Goal: Task Accomplishment & Management: Manage account settings

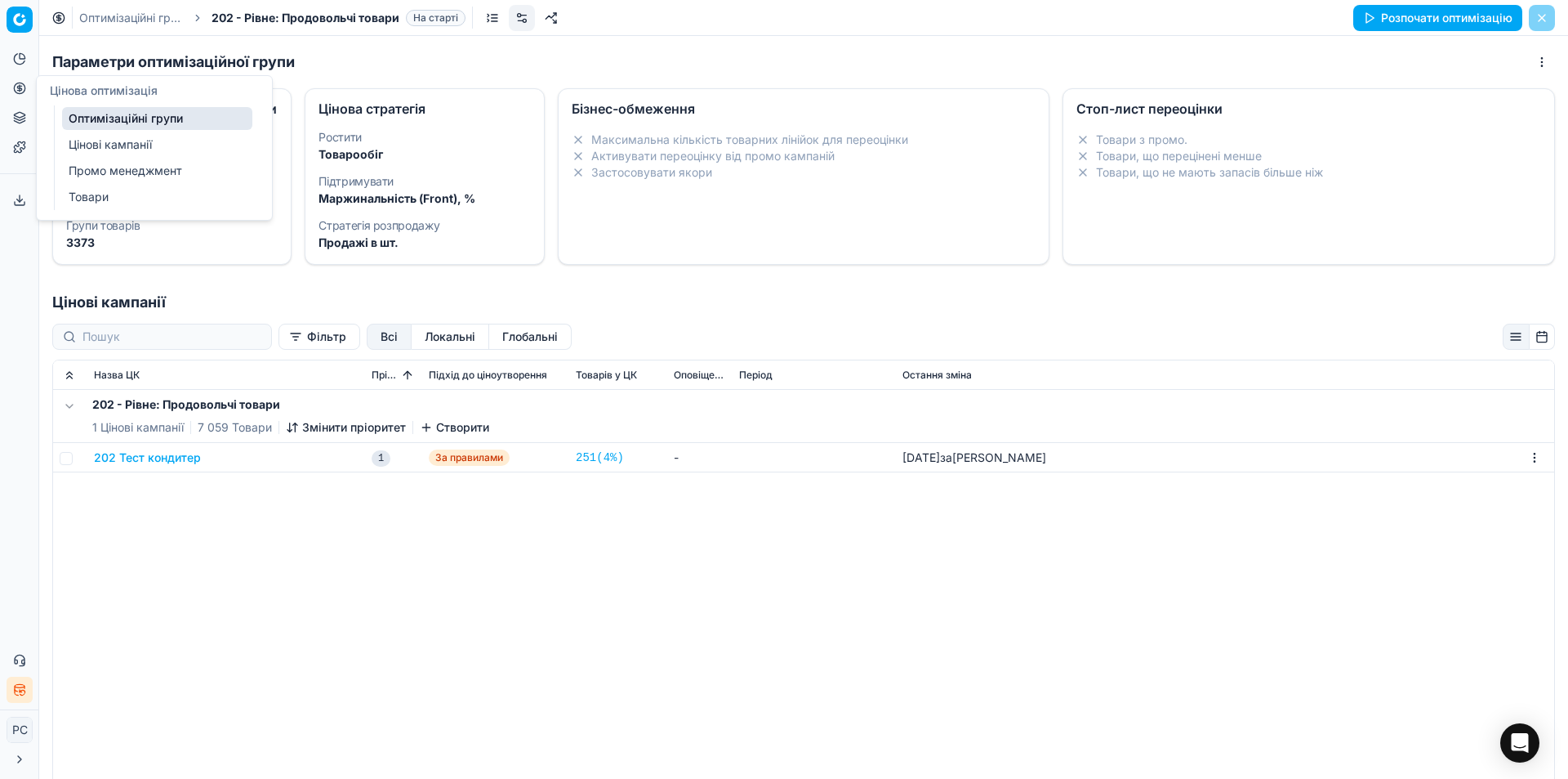
click at [94, 122] on link "Оптимізаційні групи" at bounding box center [157, 118] width 191 height 23
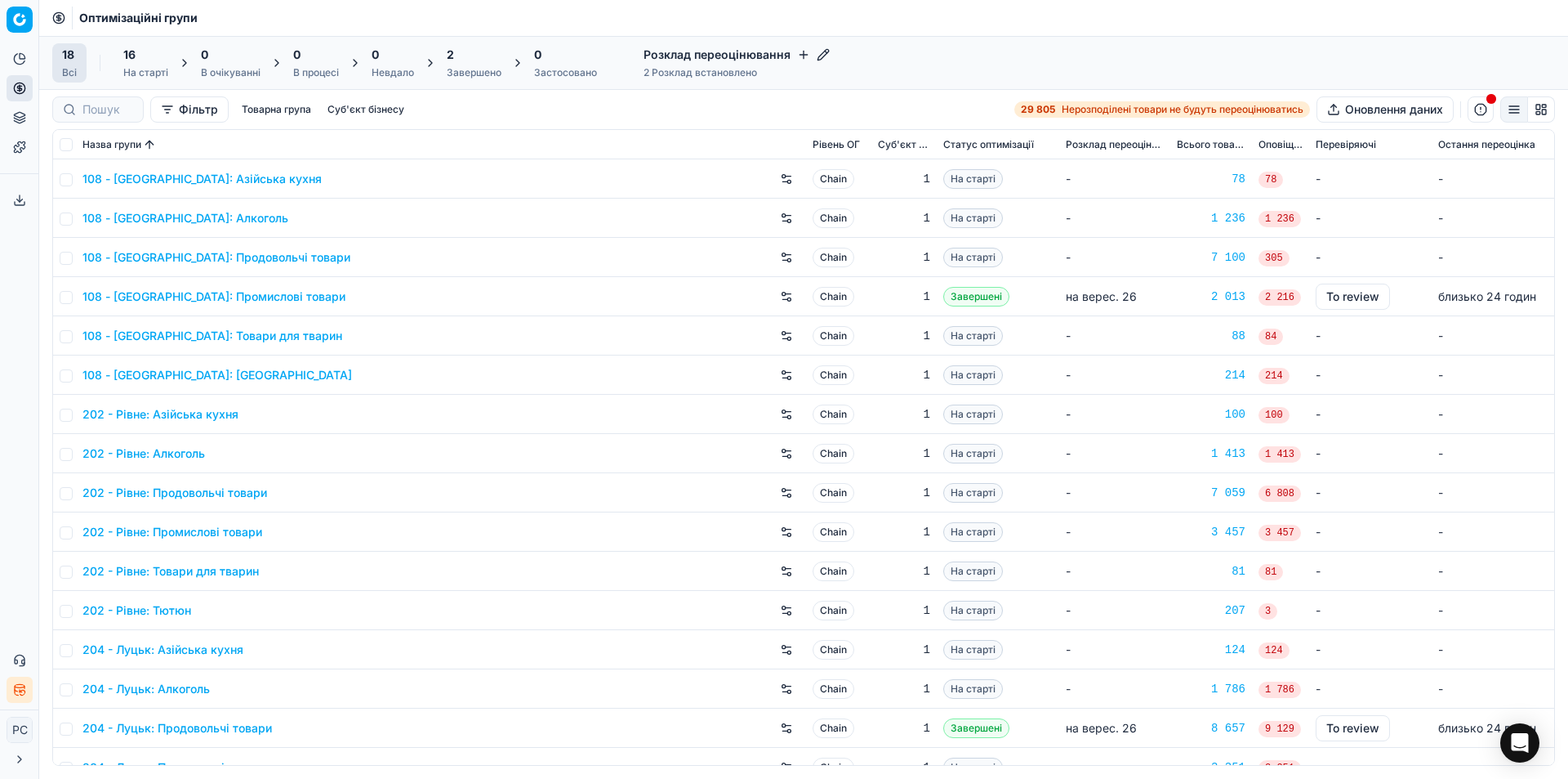
scroll to position [81, 0]
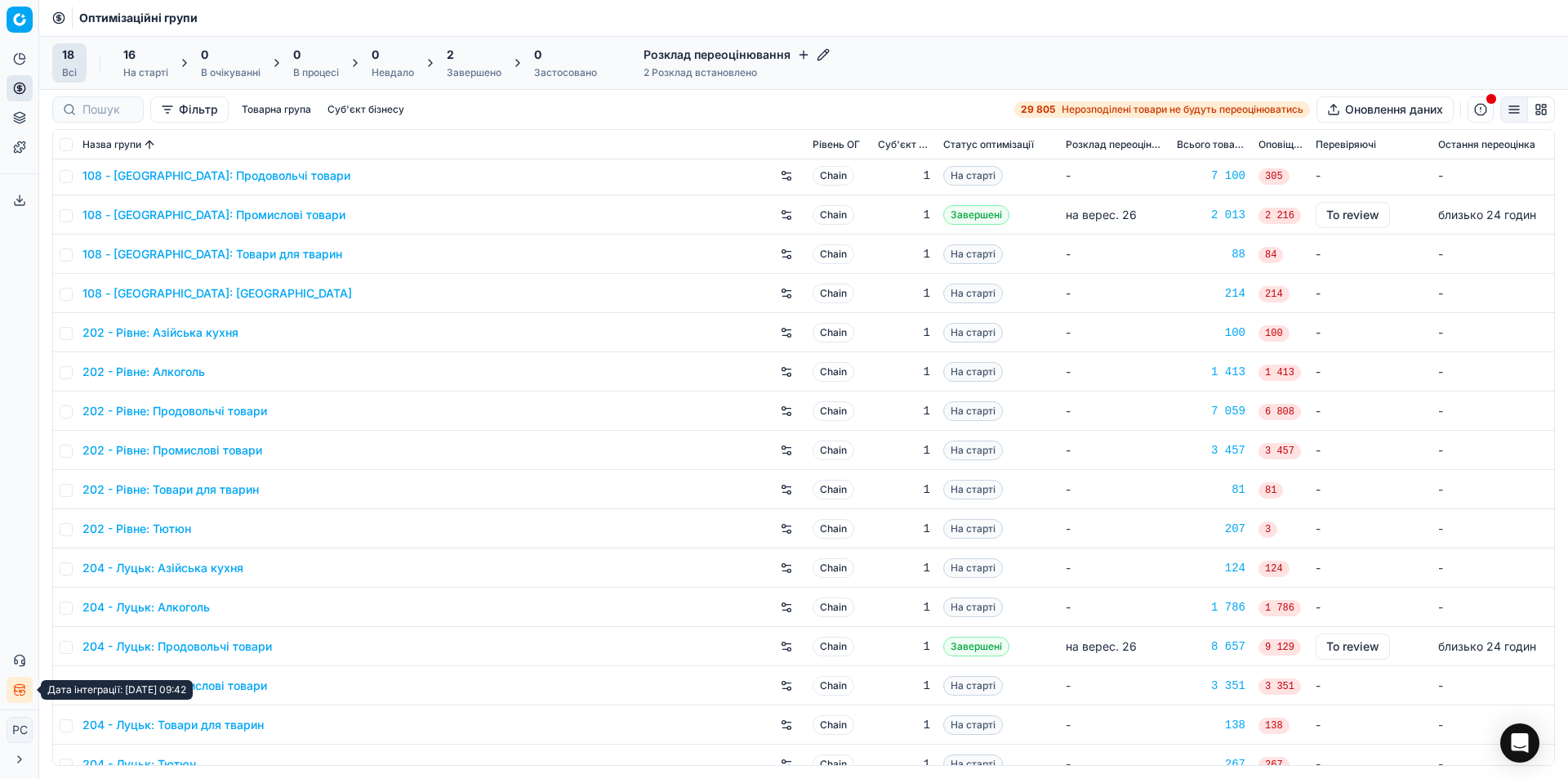
click at [21, 692] on icon "button" at bounding box center [21, 691] width 2 height 2
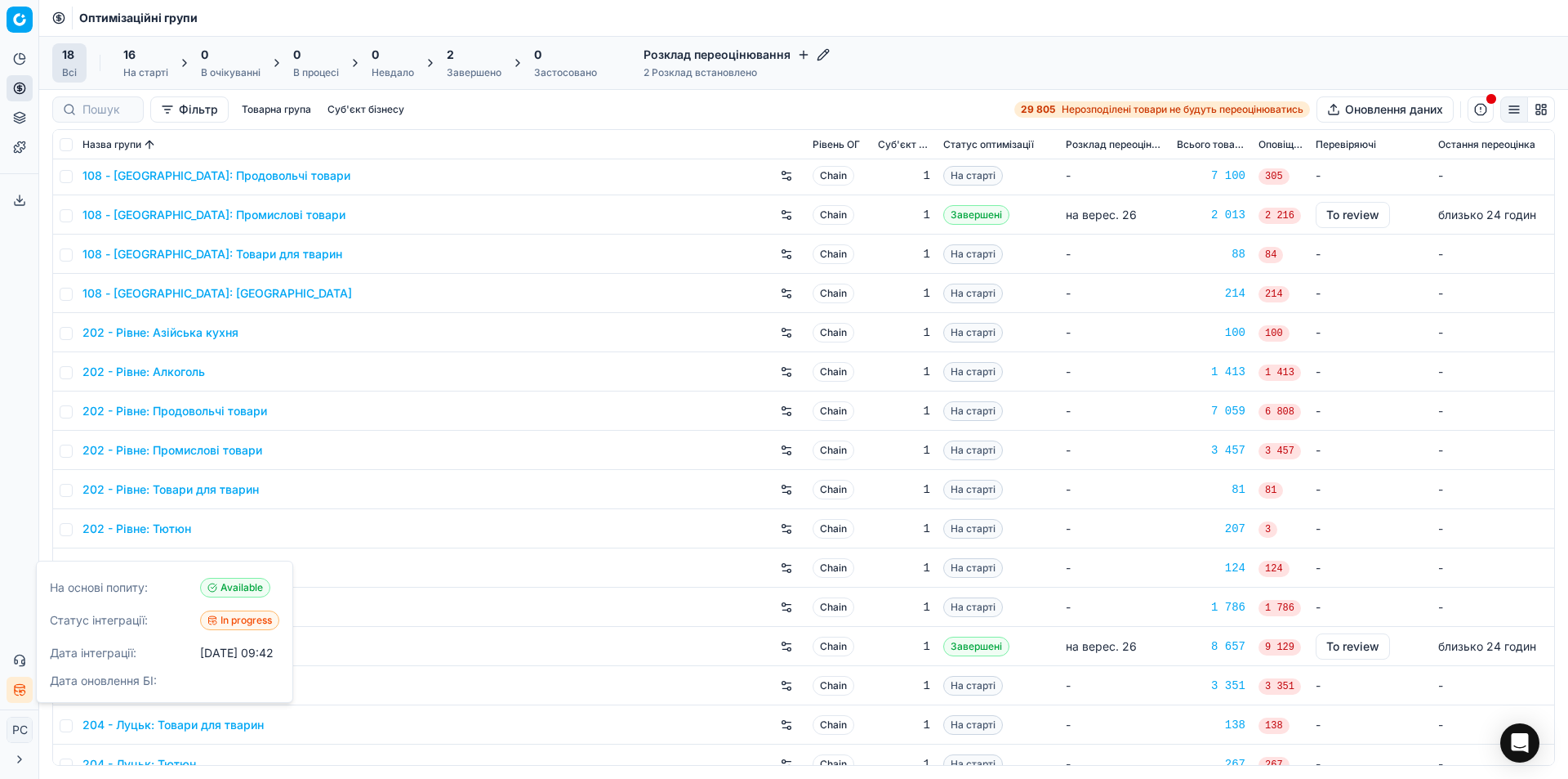
click at [10, 627] on div "Аналітика Цінова оптимізація Асортимент продукції Шаблони Сервіс експорту 0 Зве…" at bounding box center [19, 374] width 39 height 670
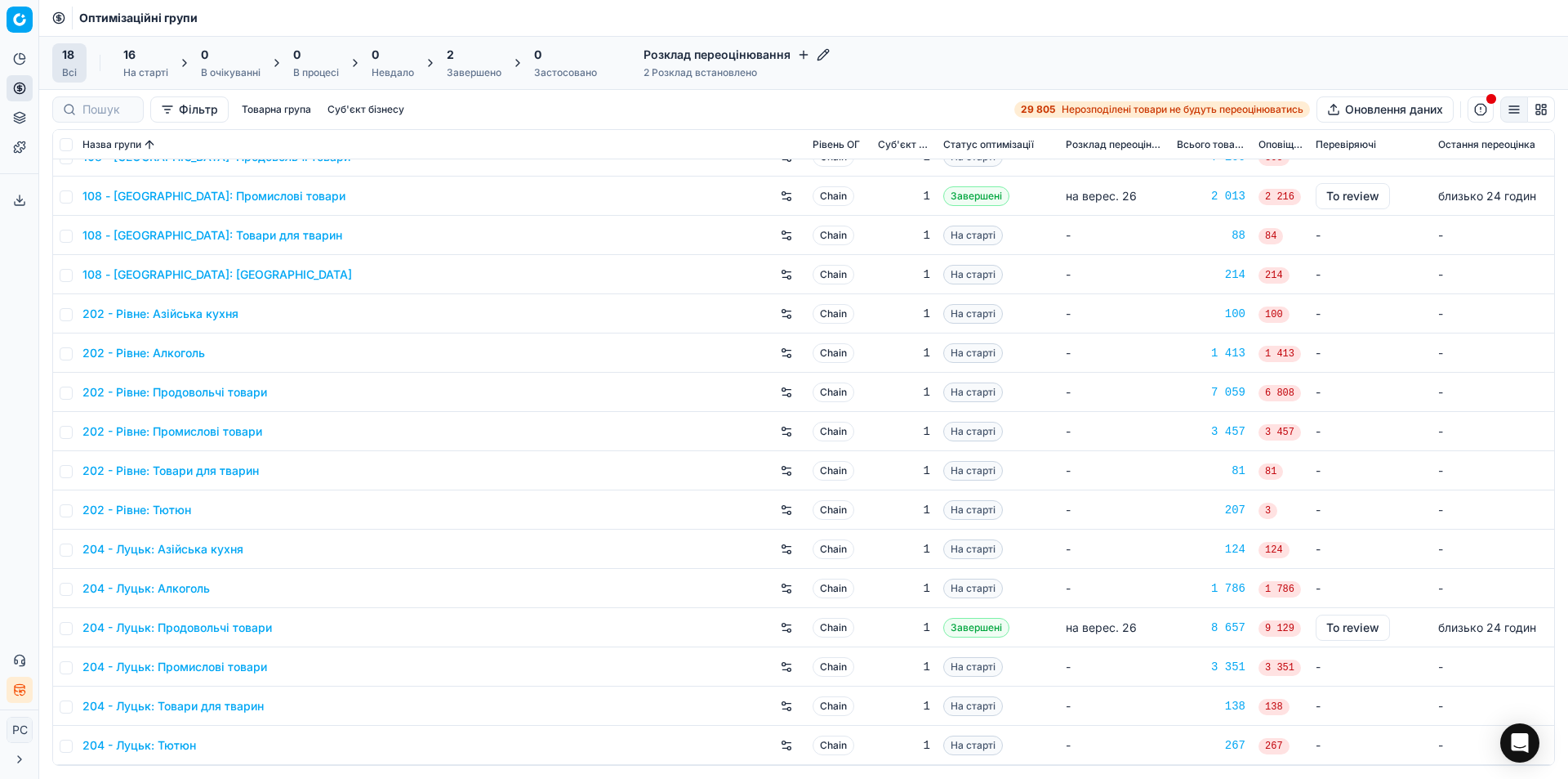
scroll to position [0, 0]
